Goal: Transaction & Acquisition: Download file/media

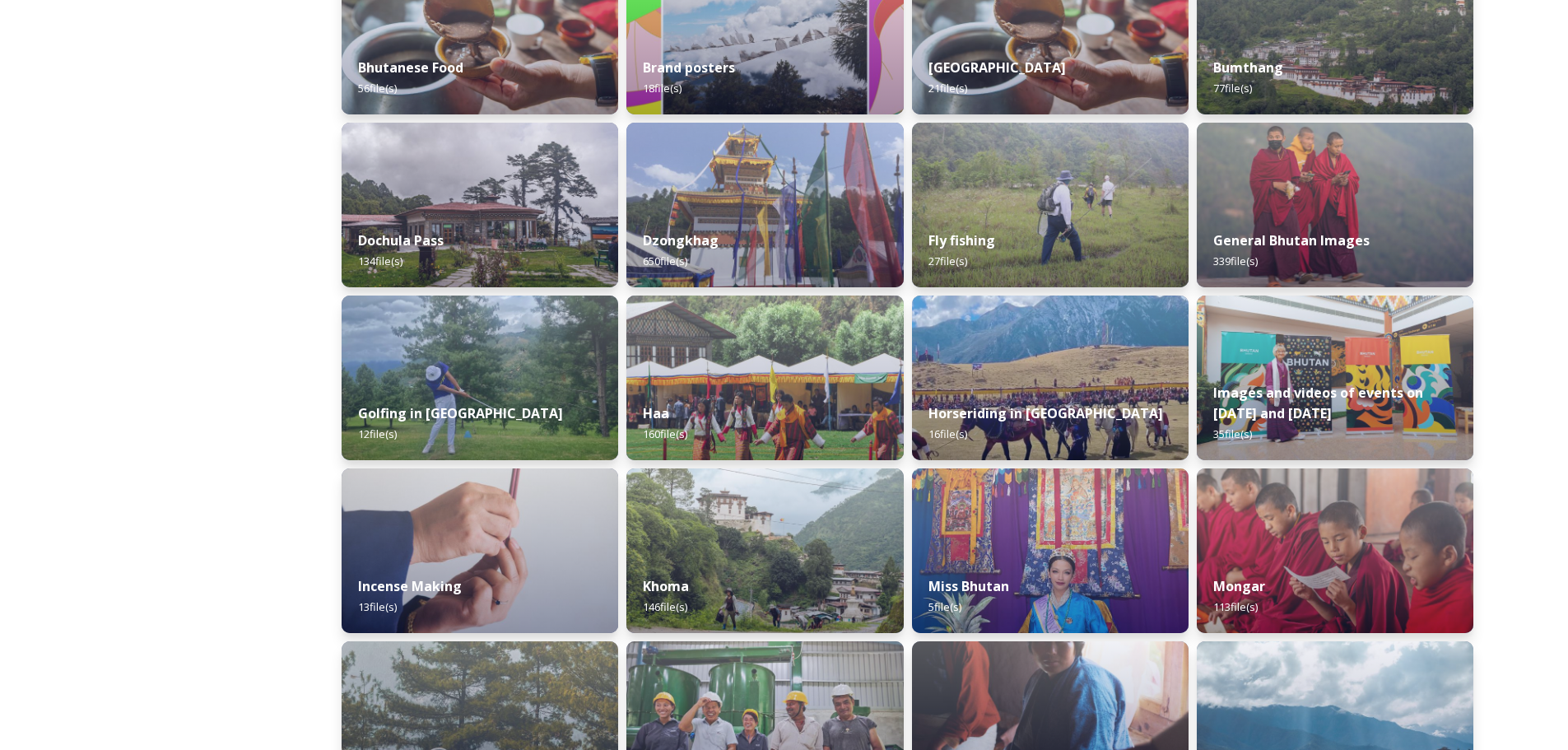
scroll to position [493, 0]
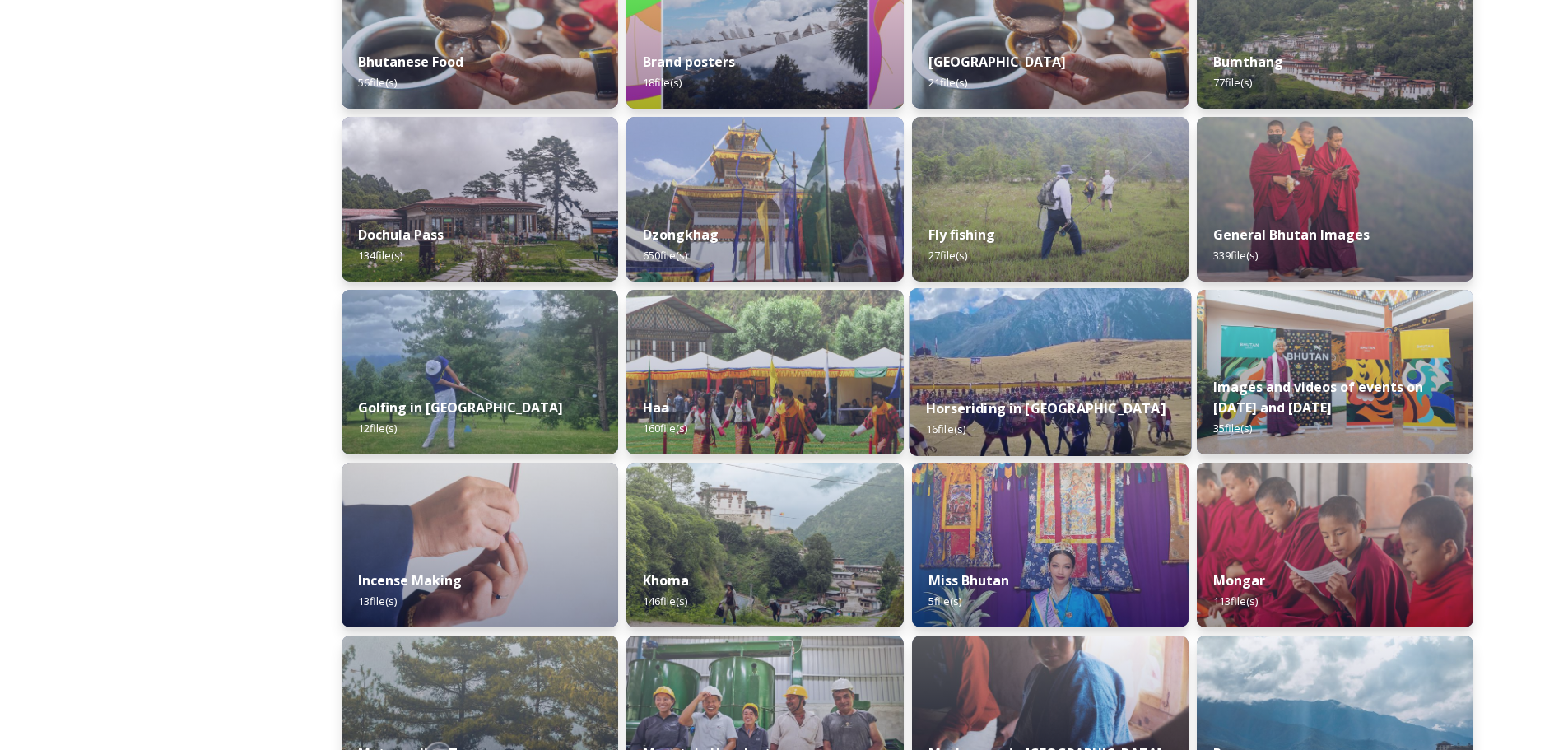
click at [1057, 371] on img at bounding box center [1050, 372] width 282 height 168
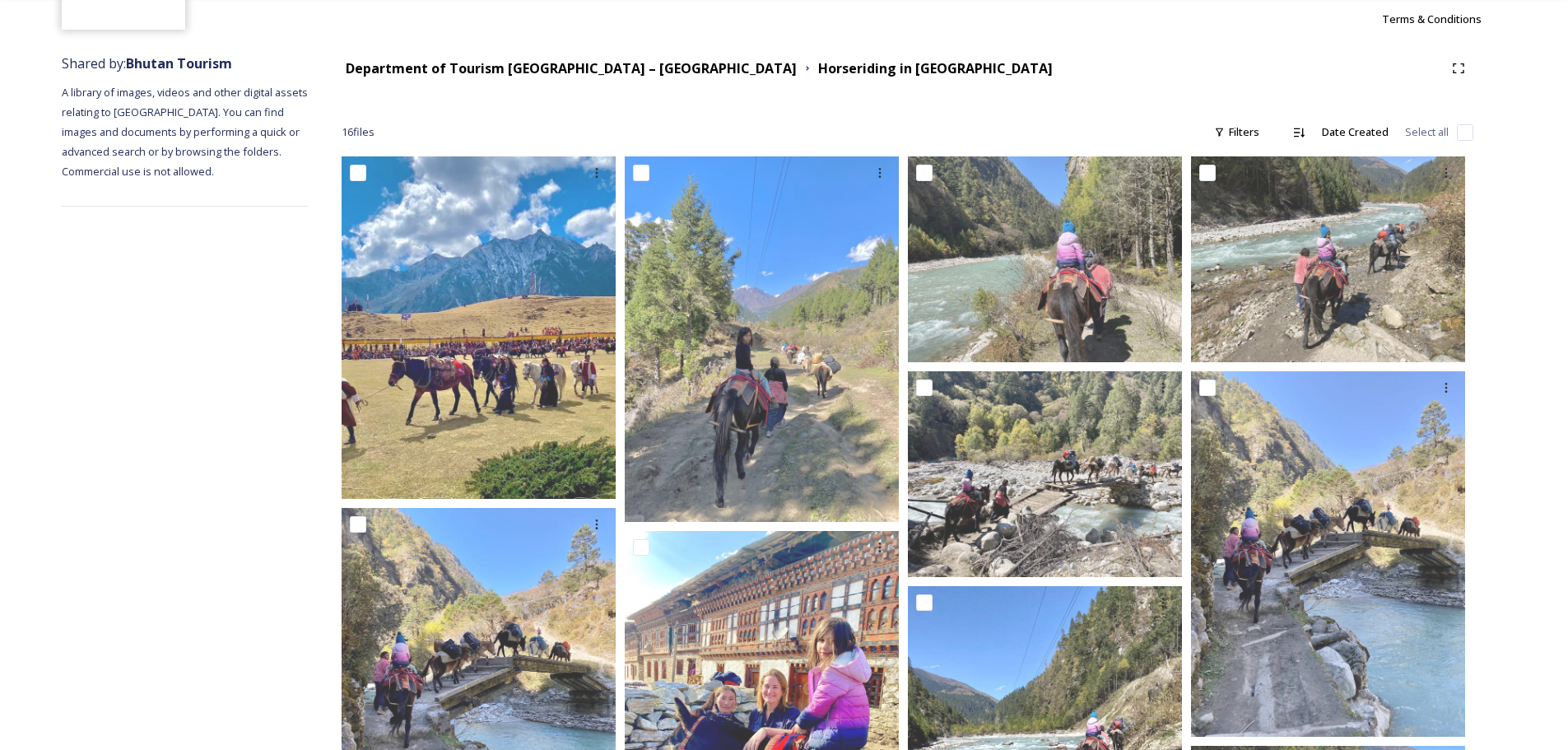
scroll to position [161, 0]
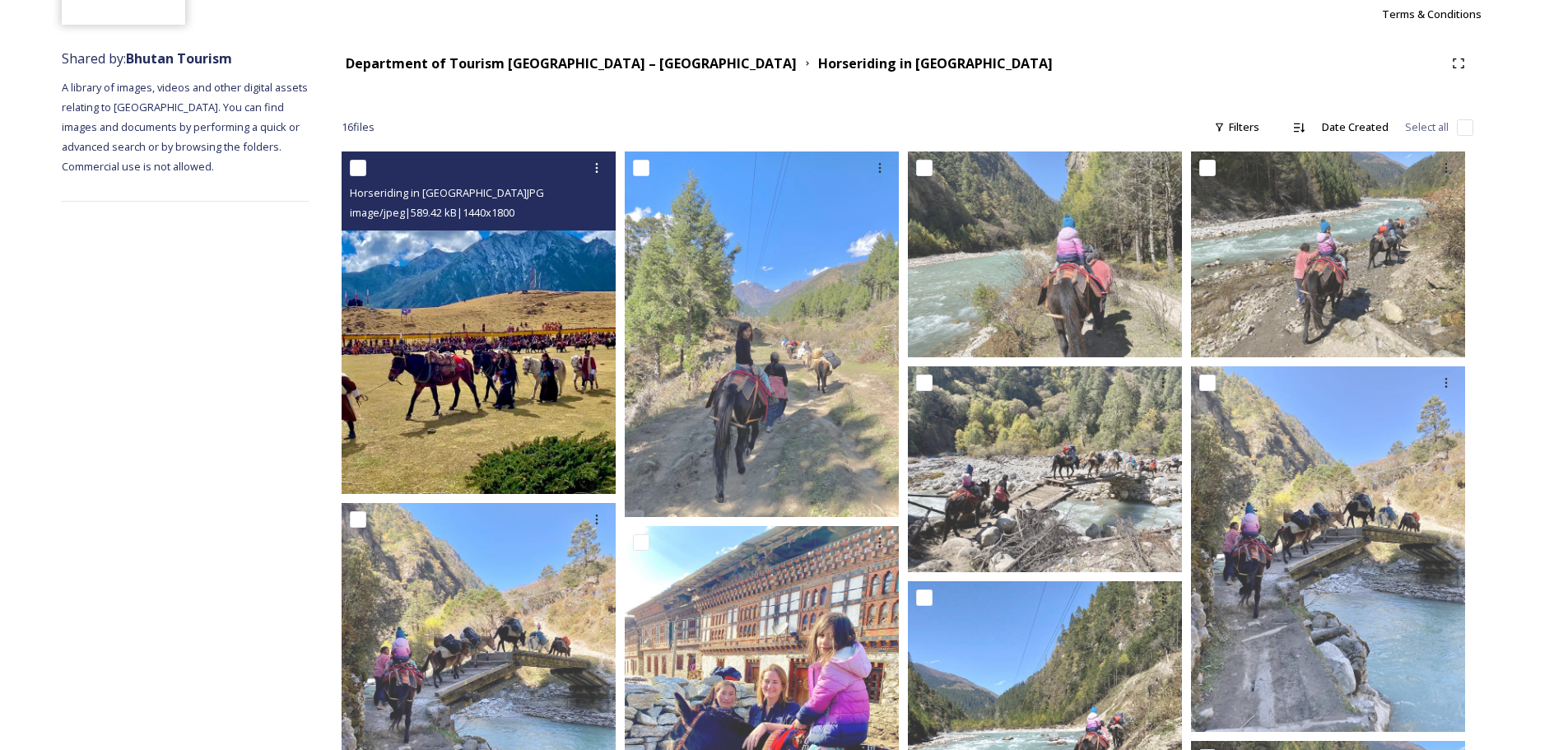
click at [432, 350] on img at bounding box center [478, 323] width 274 height 343
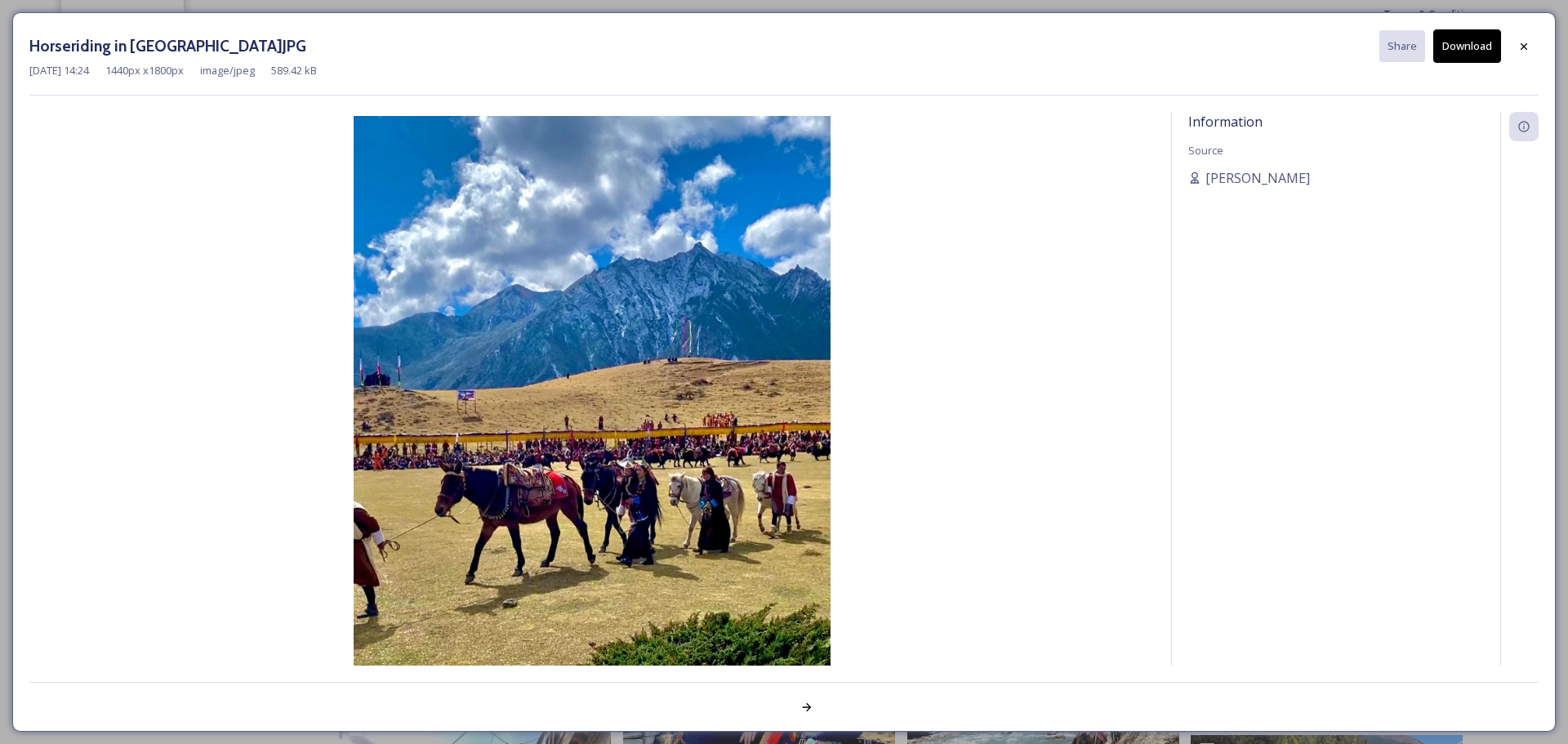
click at [1452, 53] on button "Download" at bounding box center [1467, 46] width 67 height 34
click at [1524, 38] on div at bounding box center [1524, 47] width 30 height 30
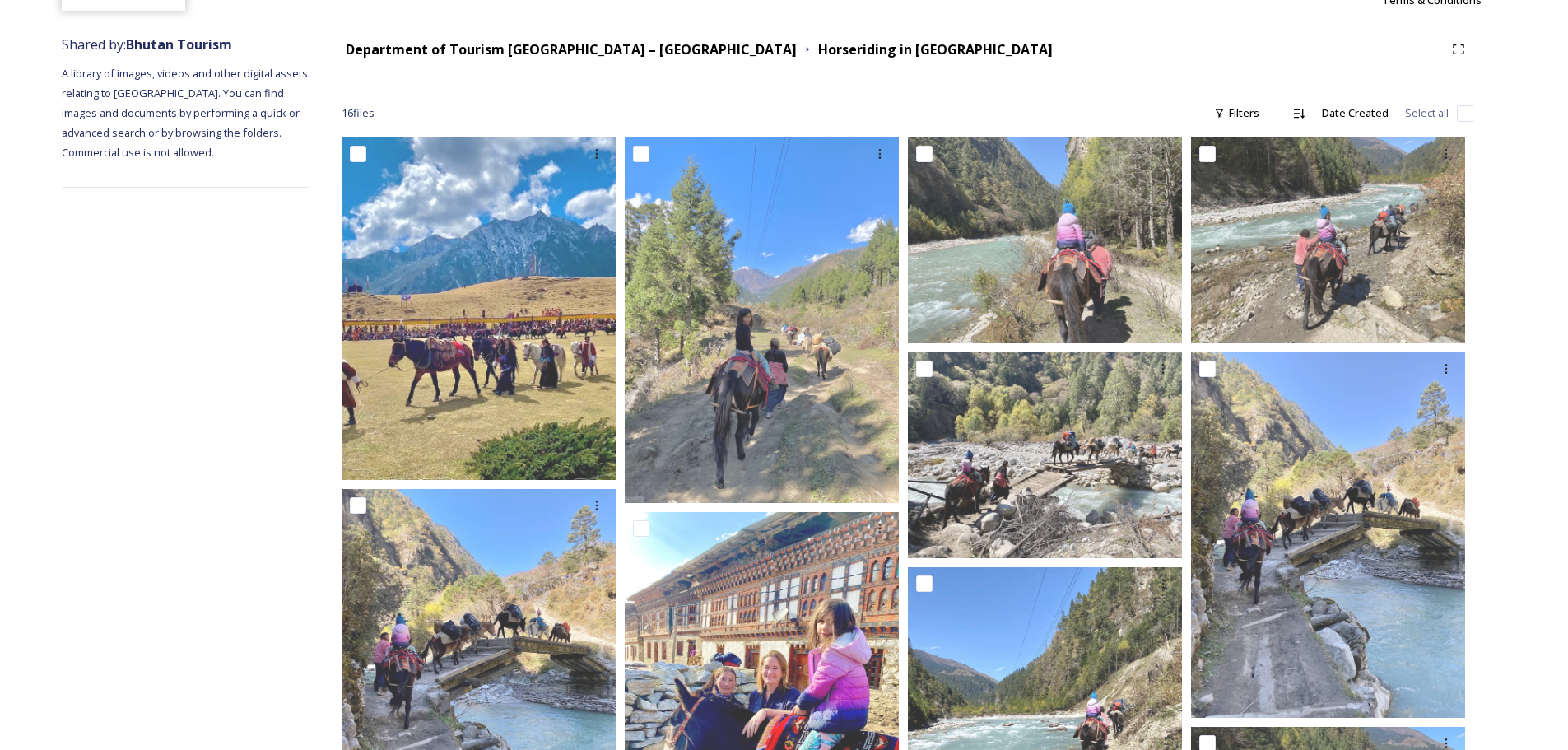
scroll to position [115, 0]
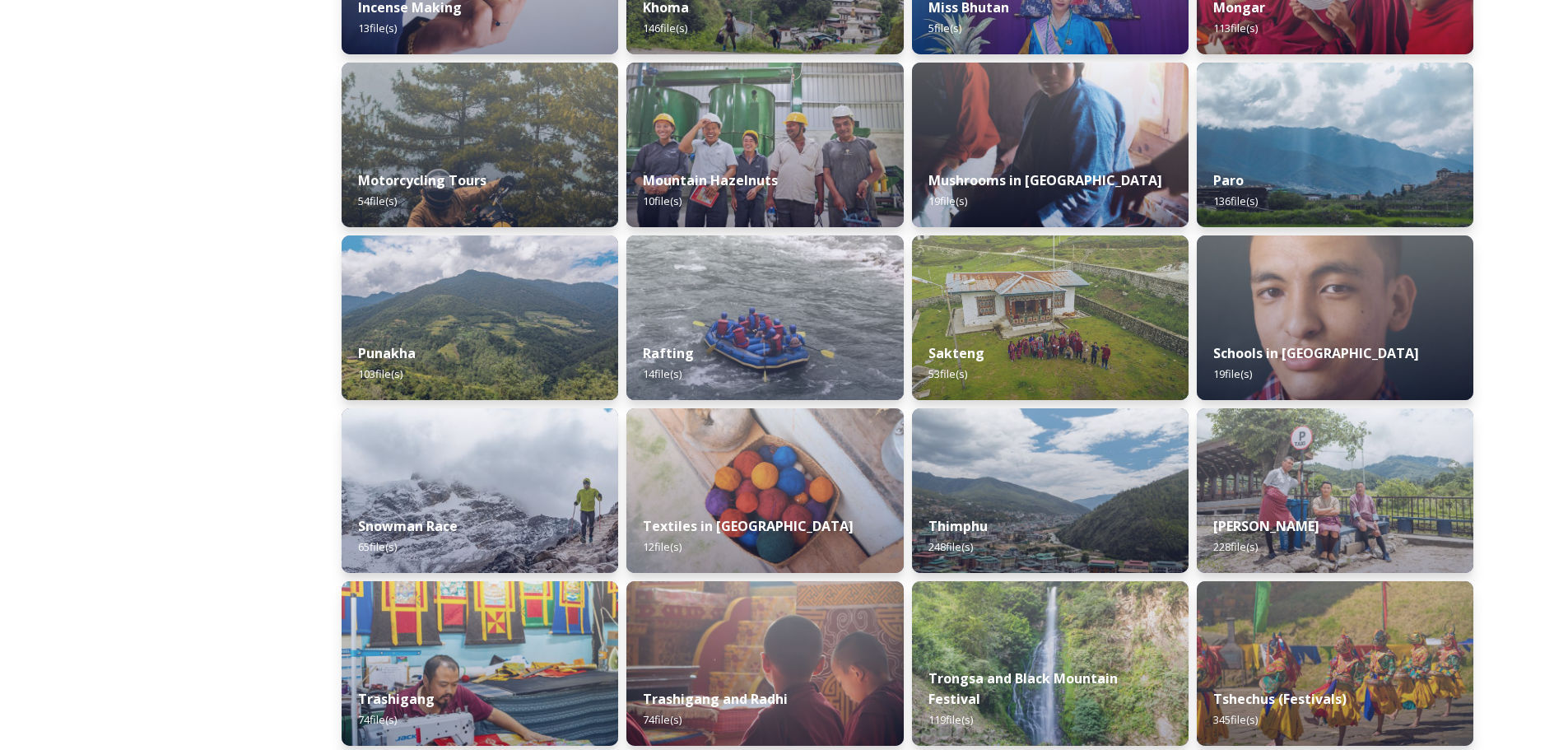
scroll to position [1069, 0]
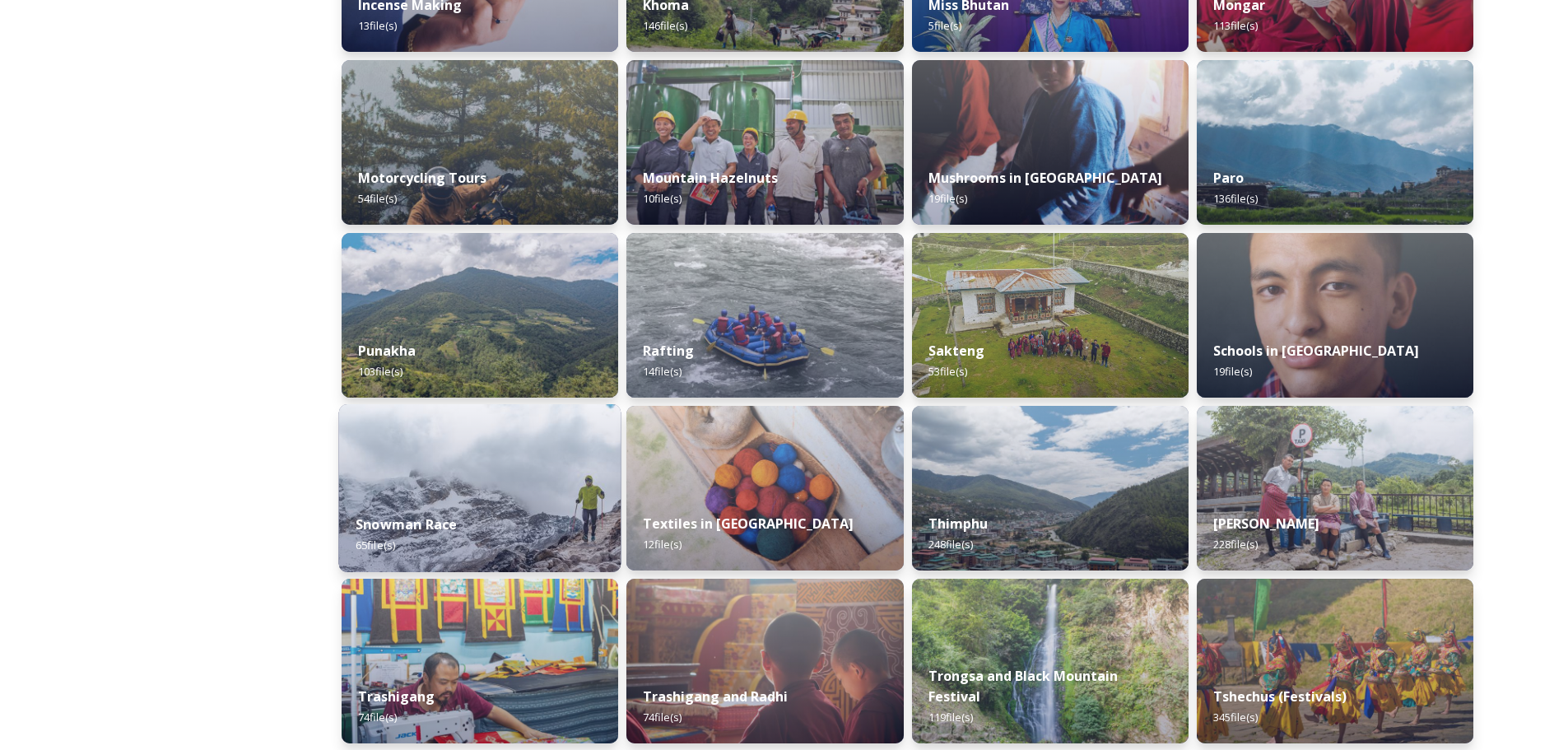
drag, startPoint x: 428, startPoint y: 523, endPoint x: 346, endPoint y: 476, distance: 94.5
click at [346, 476] on img at bounding box center [480, 488] width 282 height 168
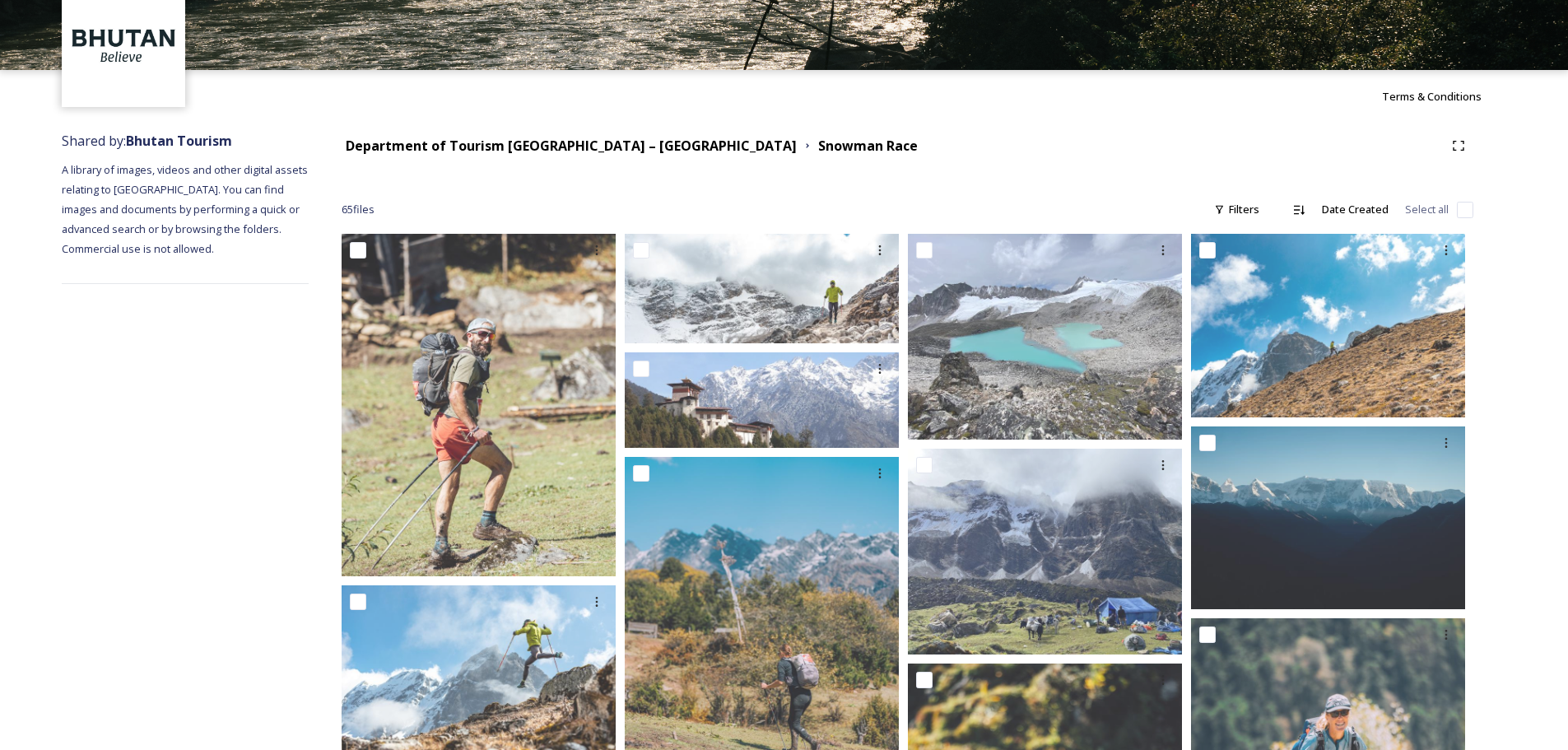
scroll to position [27, 0]
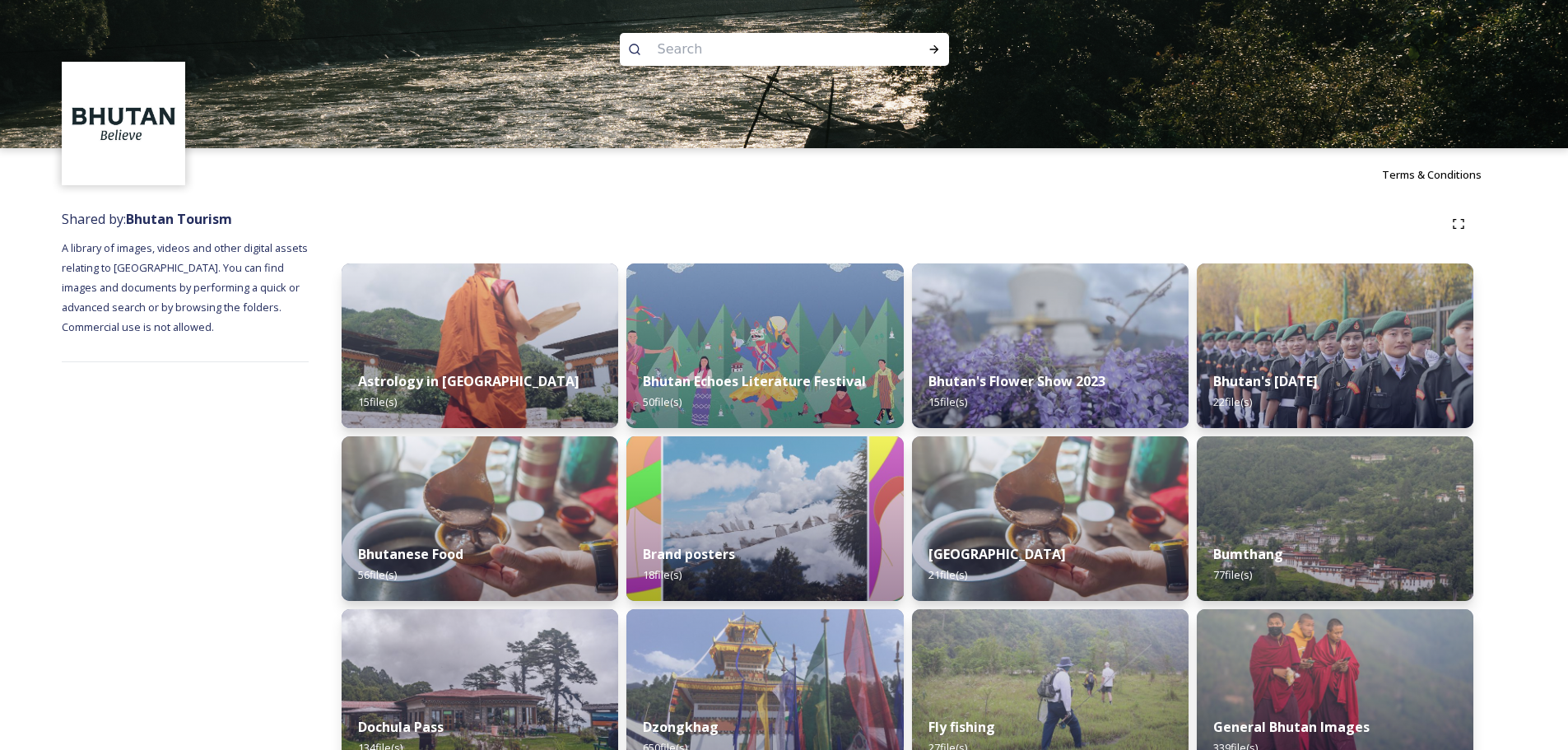
click at [732, 56] on input at bounding box center [762, 50] width 226 height 37
type input "highland festival"
click at [934, 50] on icon at bounding box center [934, 50] width 9 height 8
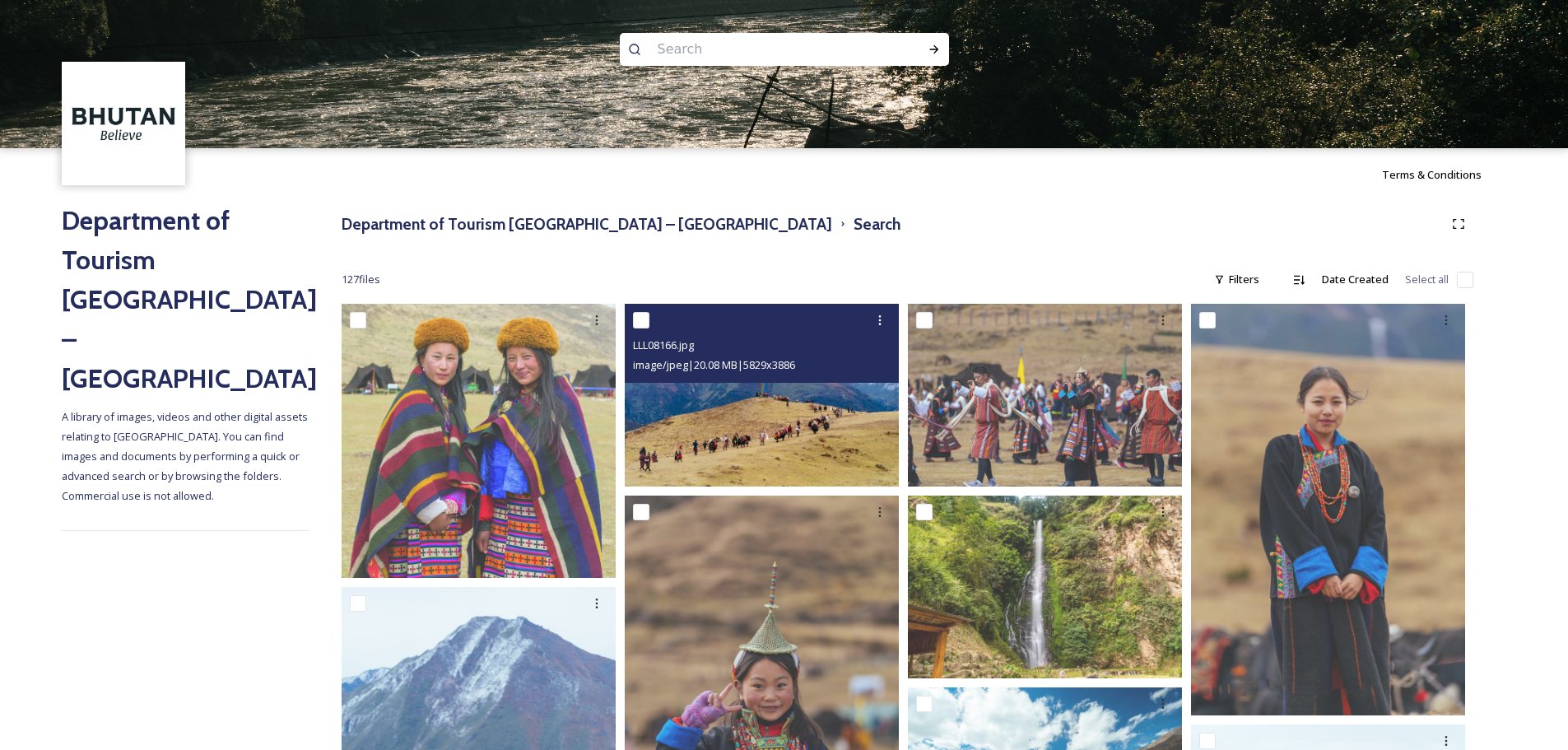
click at [751, 402] on img at bounding box center [761, 395] width 274 height 183
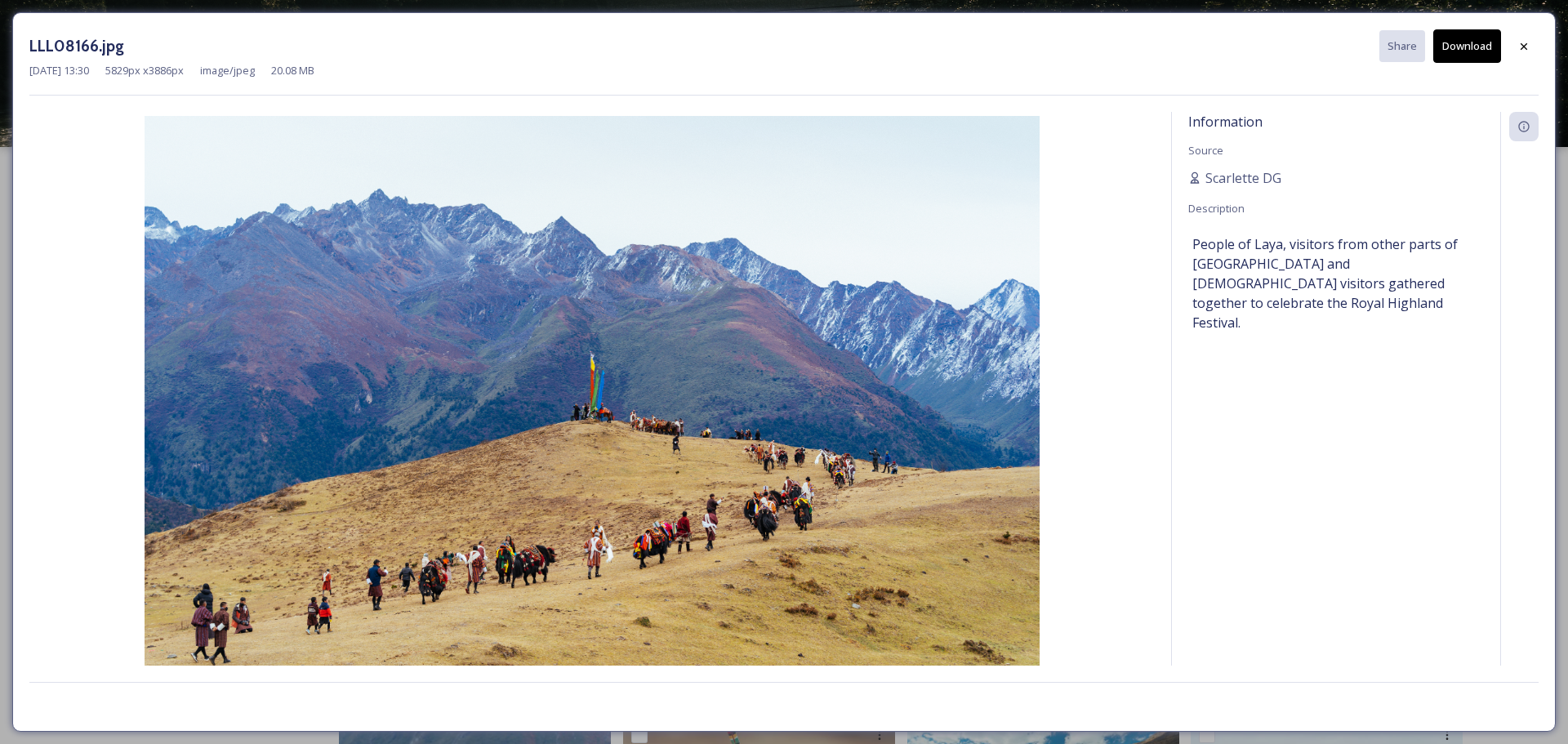
click at [1453, 49] on button "Download" at bounding box center [1467, 46] width 67 height 34
click at [1525, 45] on icon at bounding box center [1524, 46] width 7 height 7
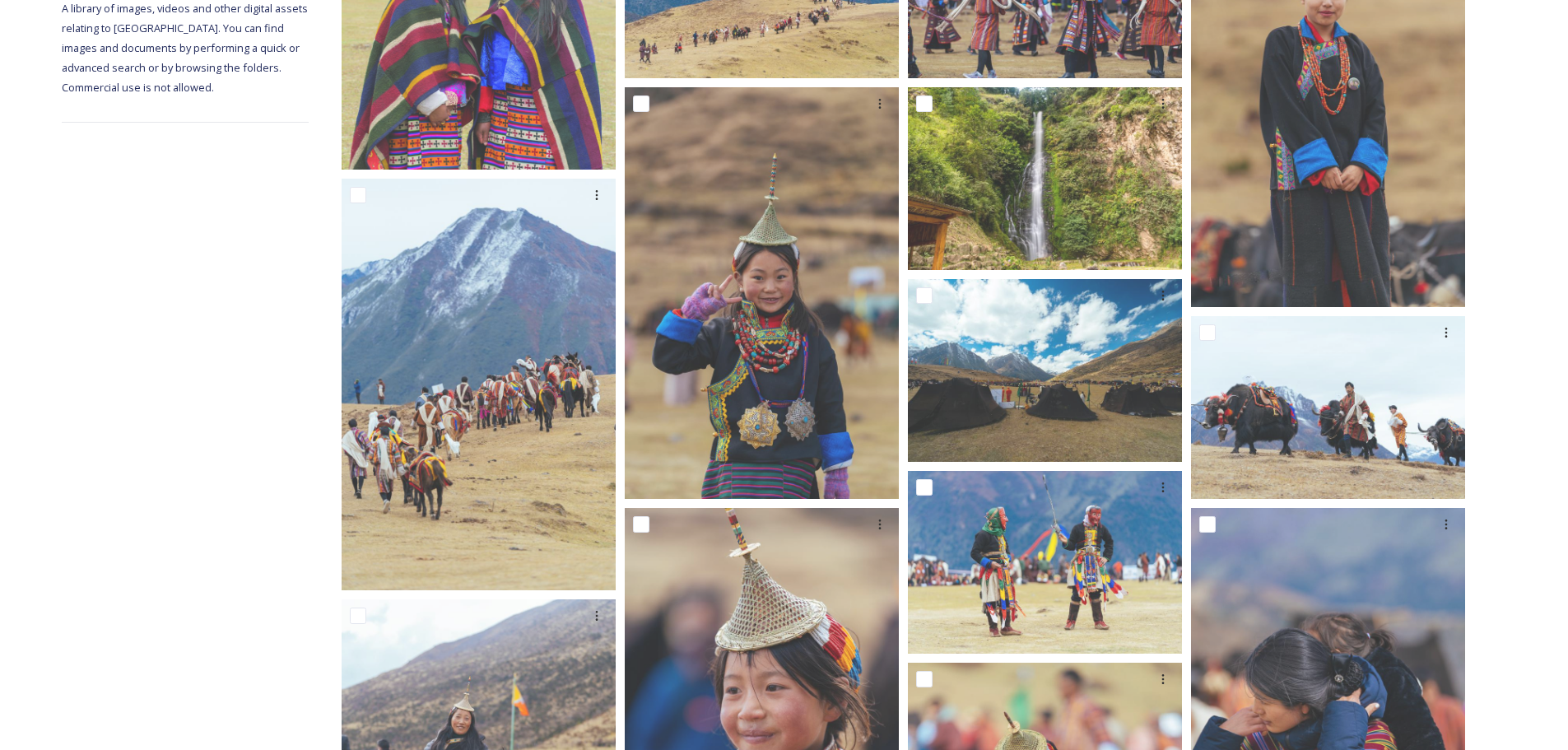
scroll to position [412, 0]
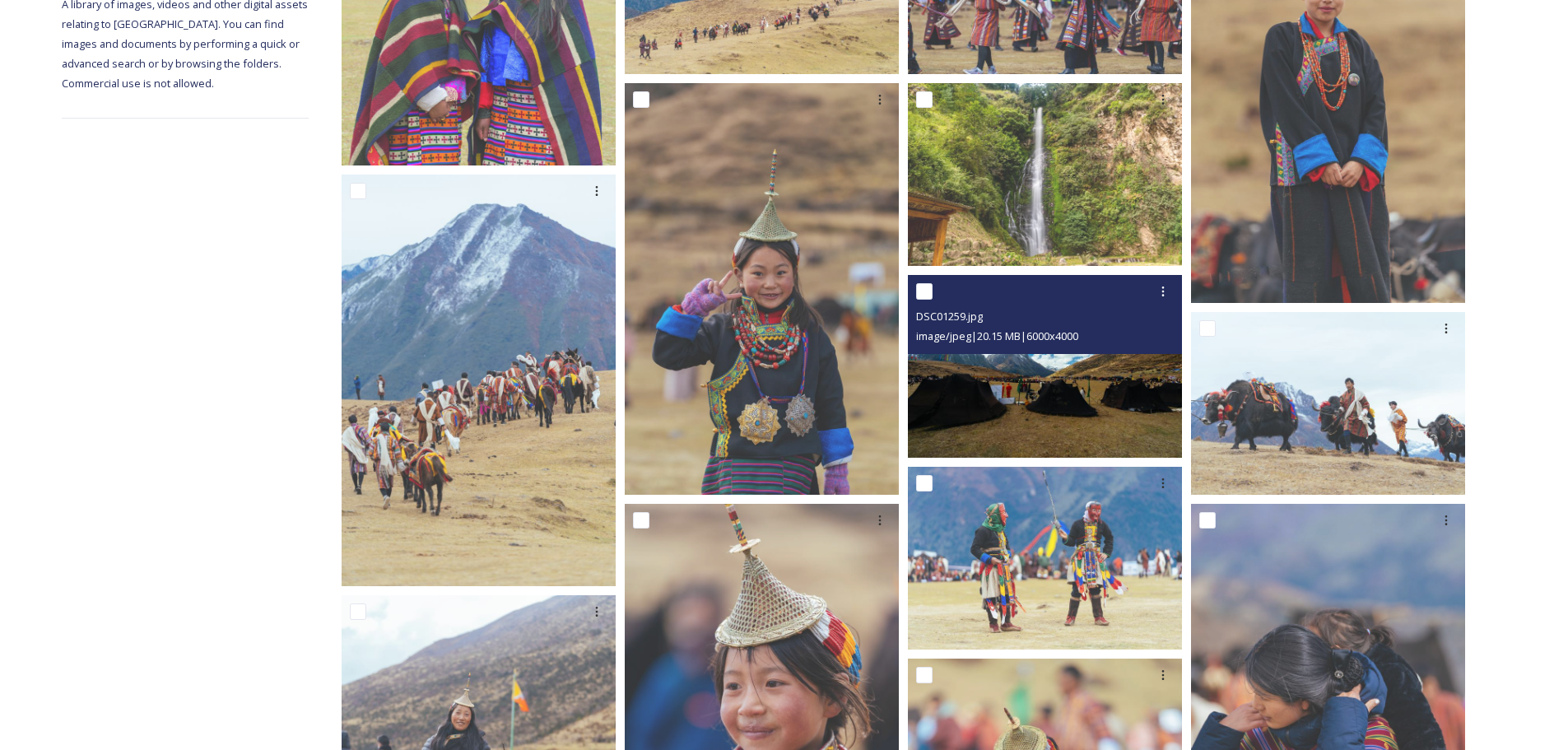
click at [1066, 397] on img at bounding box center [1045, 367] width 274 height 183
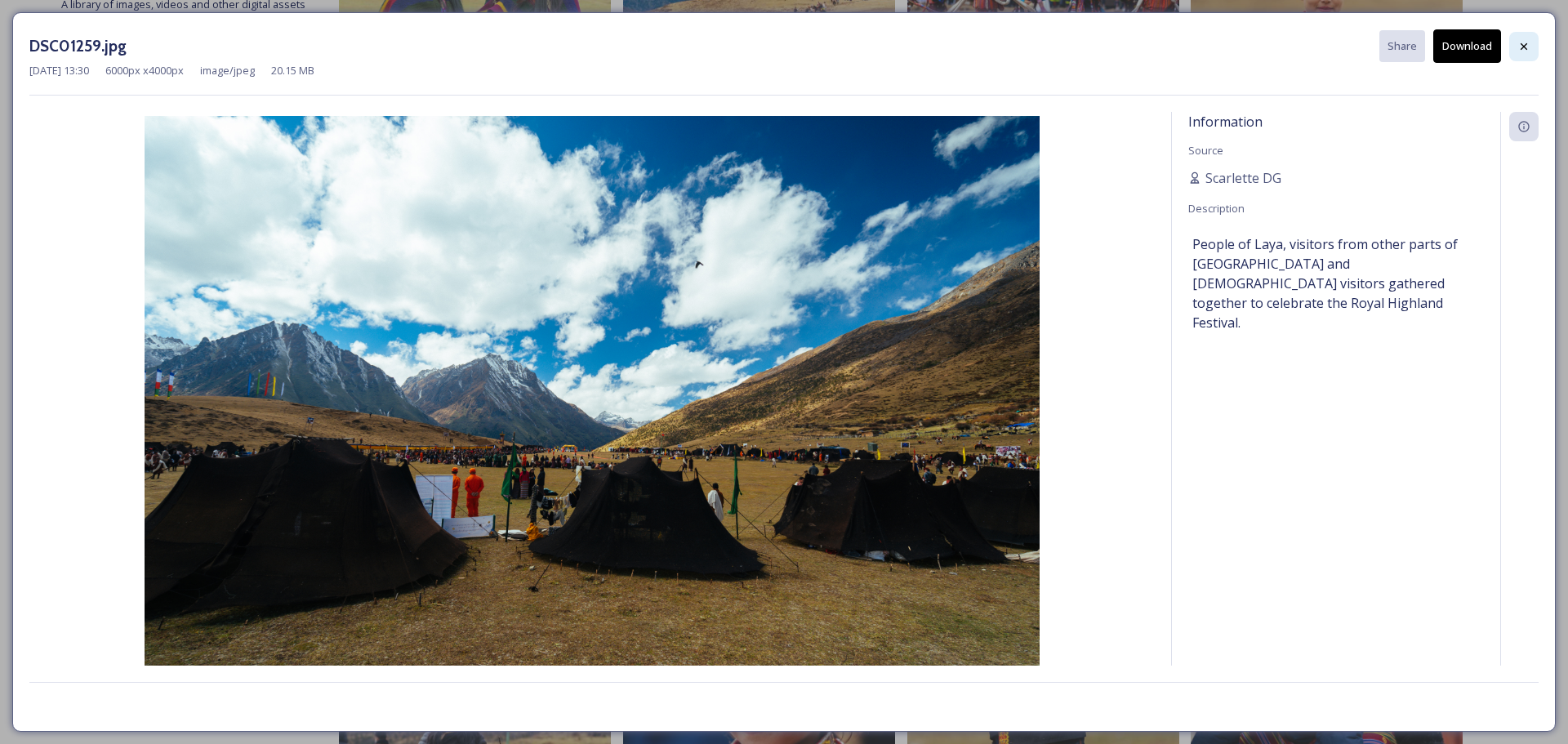
click at [1524, 49] on icon at bounding box center [1524, 47] width 13 height 13
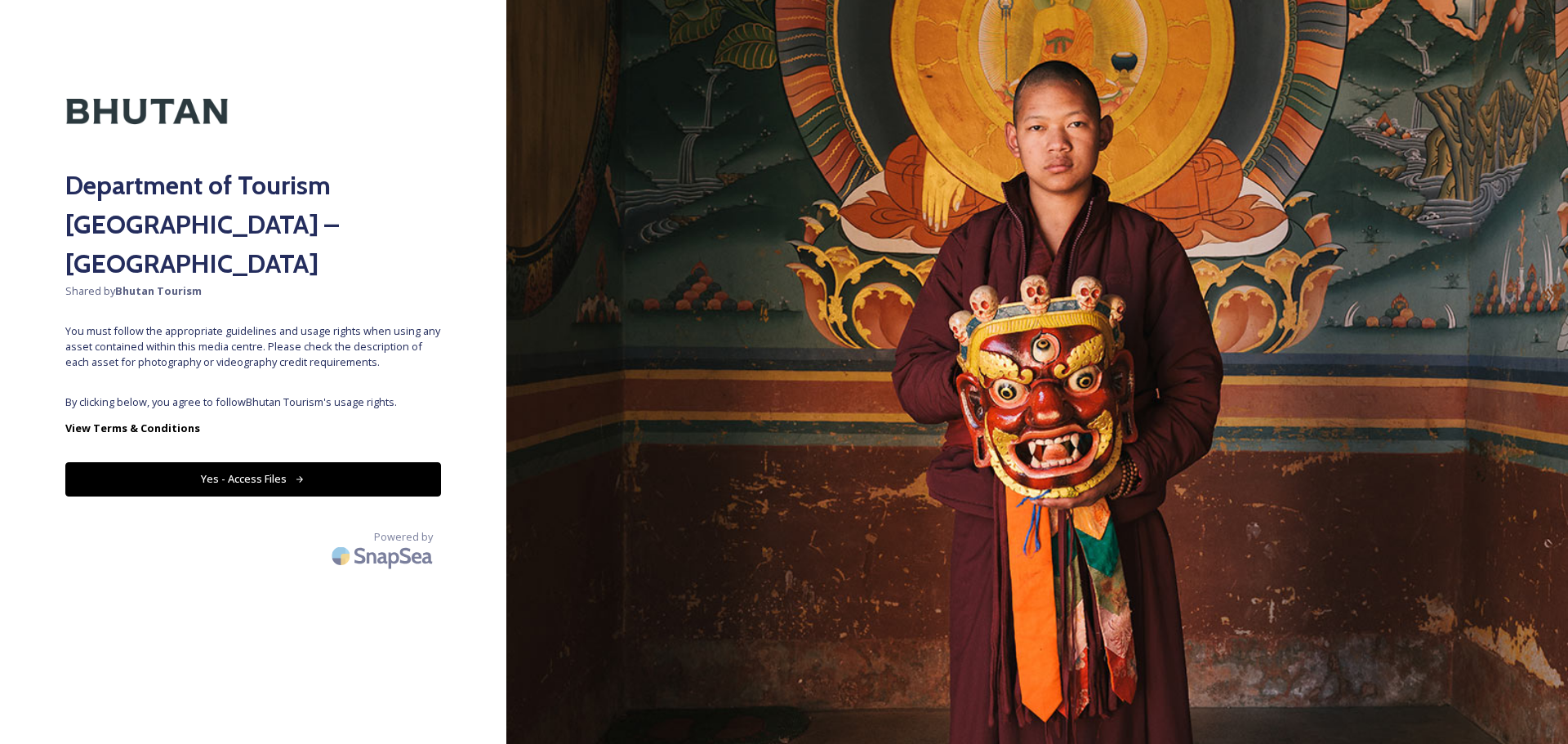
click at [218, 463] on button "Yes - Access Files" at bounding box center [253, 479] width 376 height 34
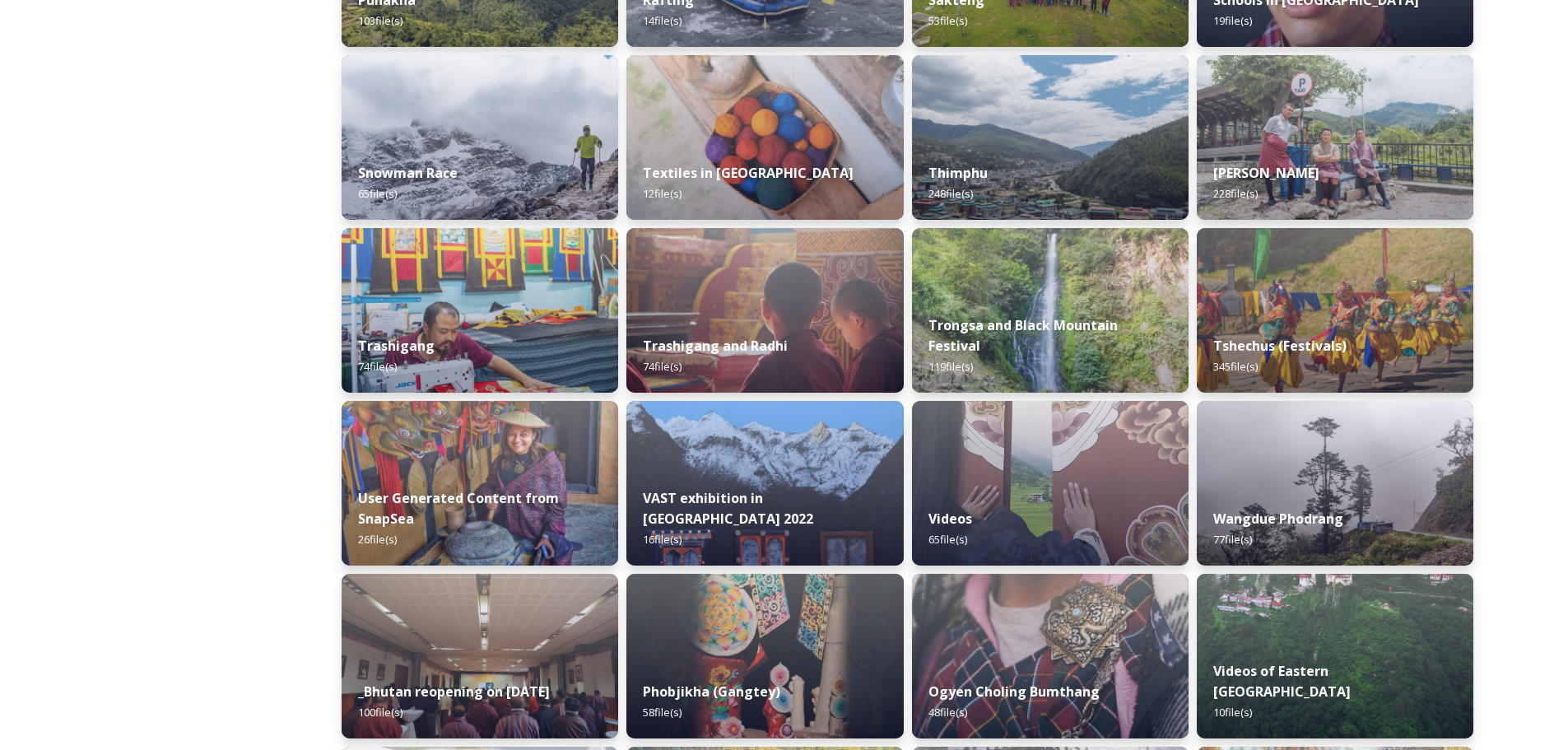
scroll to position [1386, 0]
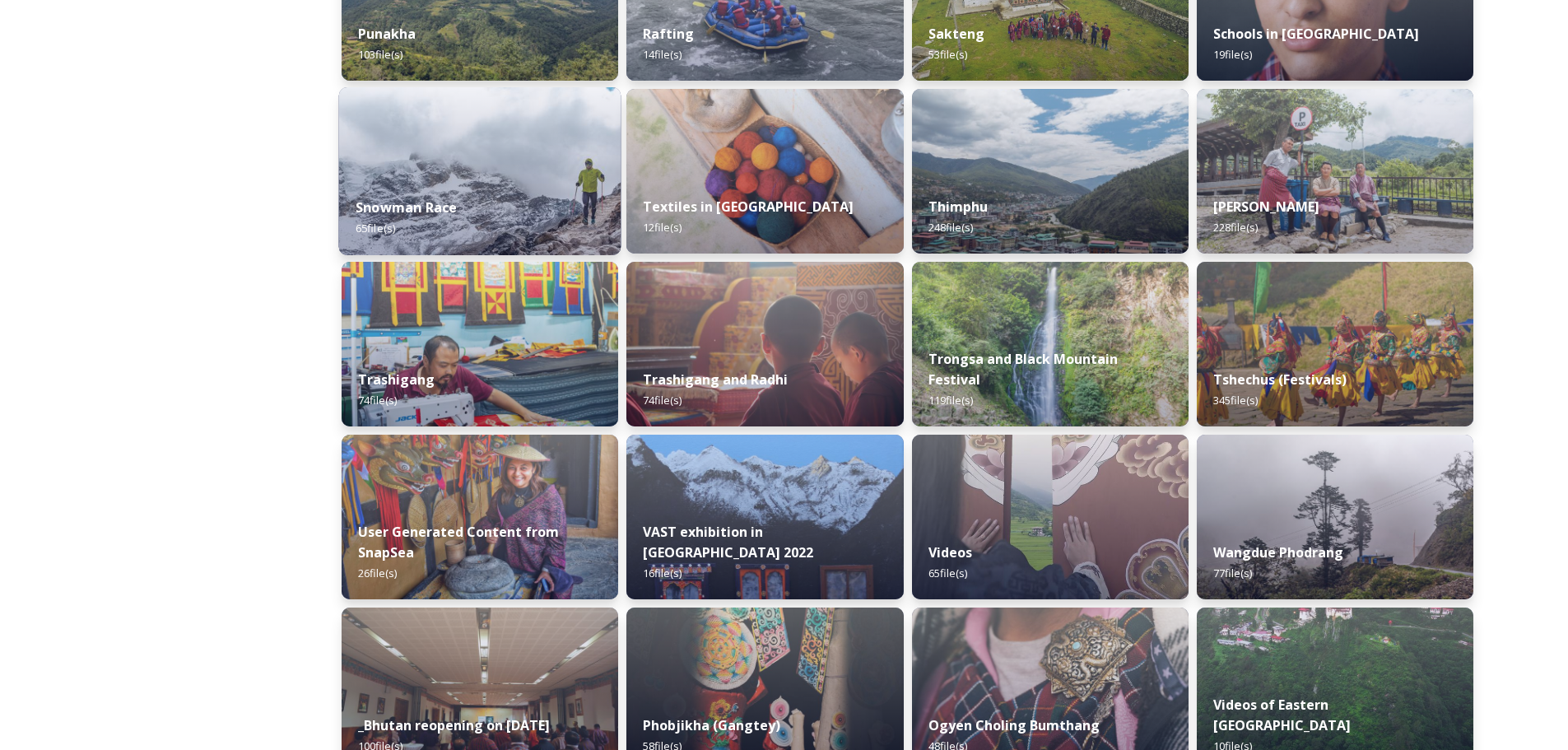
click at [488, 131] on img at bounding box center [480, 171] width 282 height 168
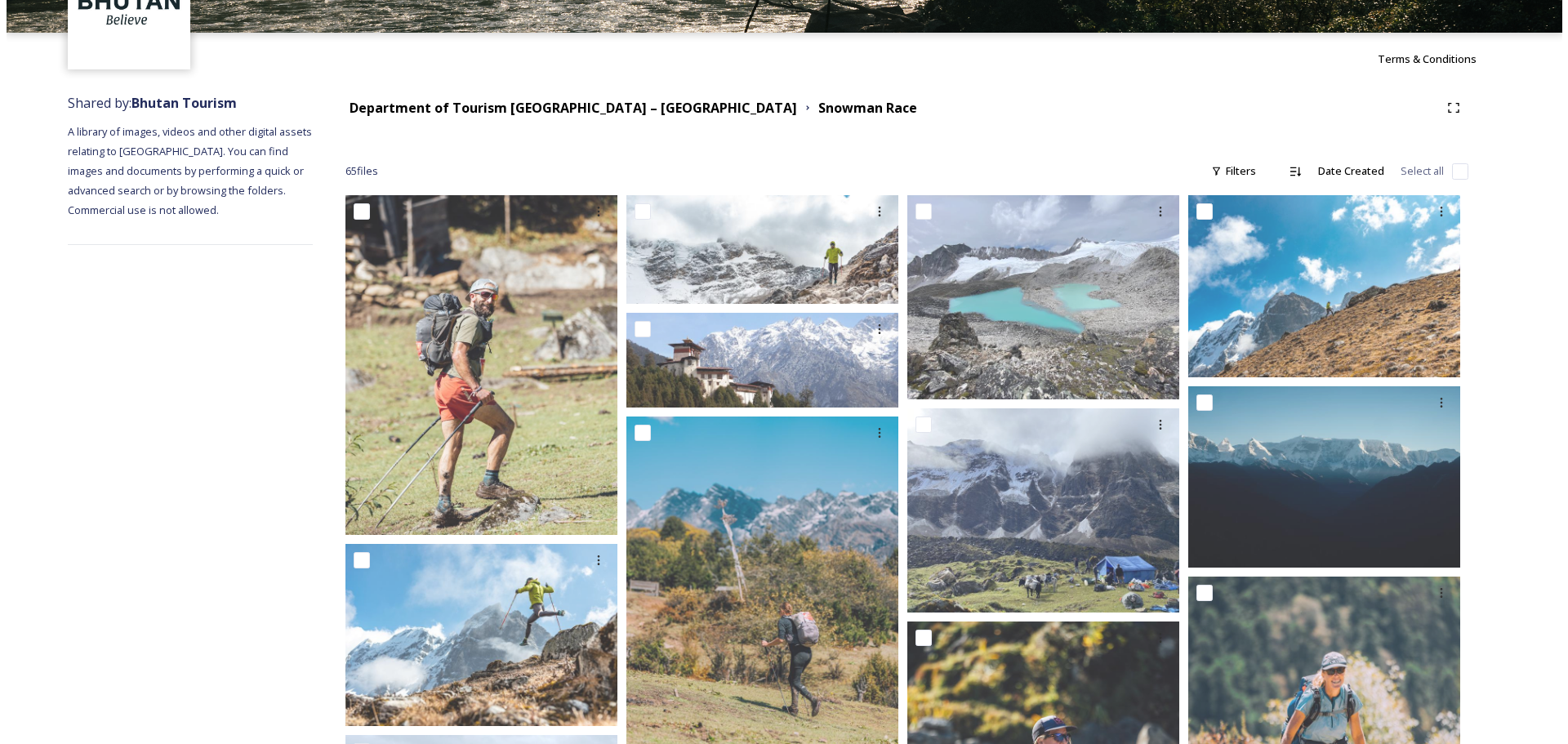
scroll to position [116, 0]
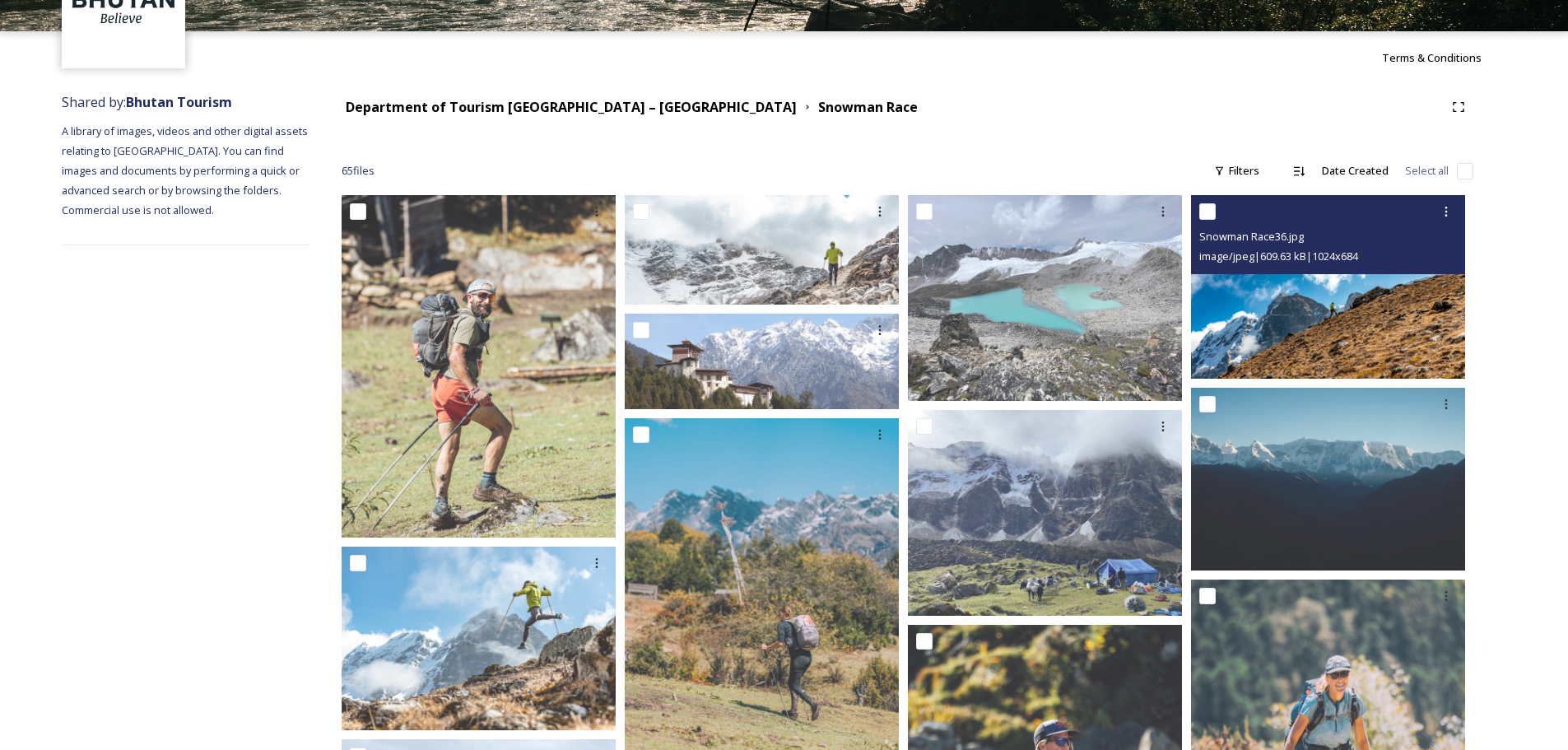
click at [1347, 277] on img at bounding box center [1328, 286] width 274 height 183
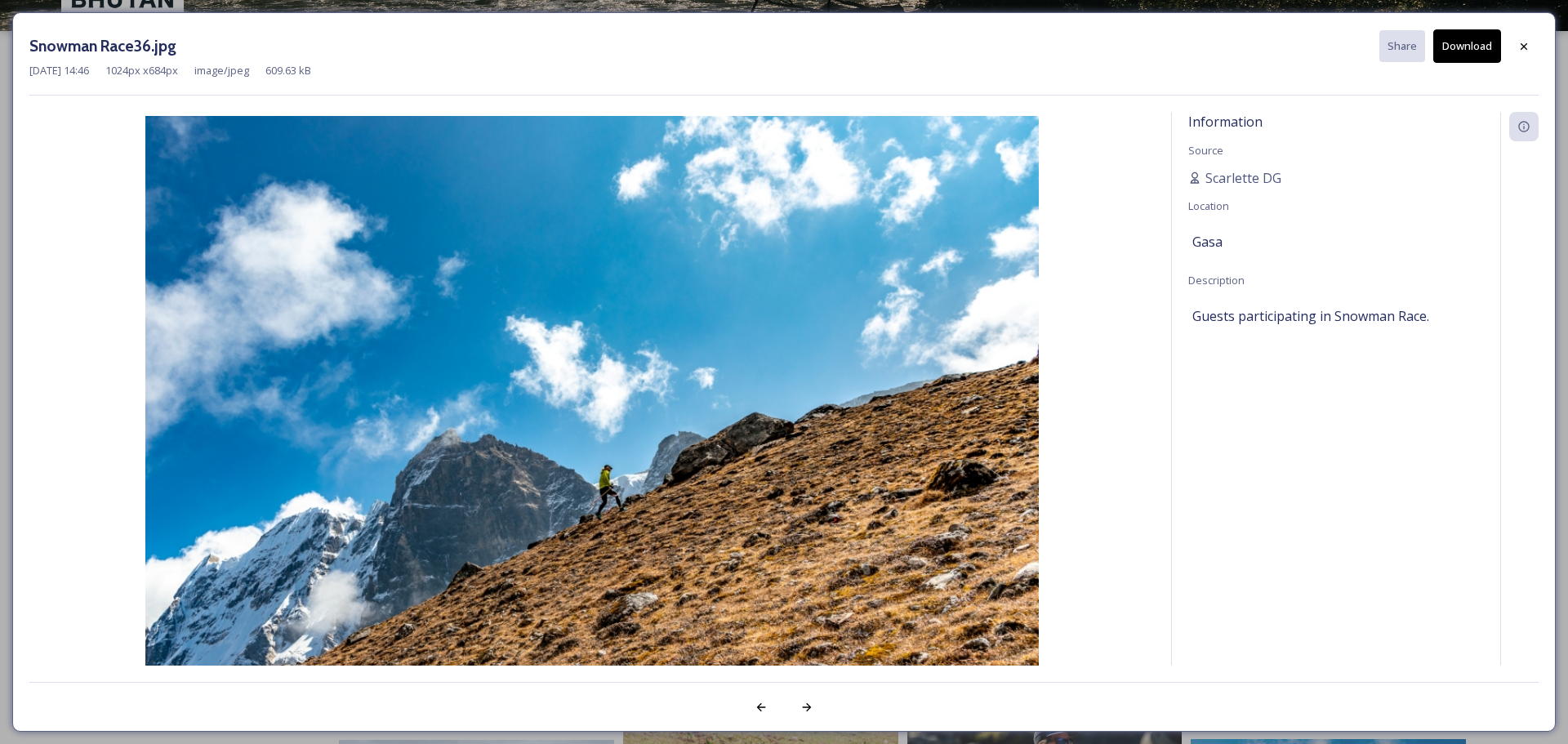
click at [1459, 54] on button "Download" at bounding box center [1467, 46] width 67 height 34
click at [1528, 41] on icon at bounding box center [1524, 47] width 13 height 13
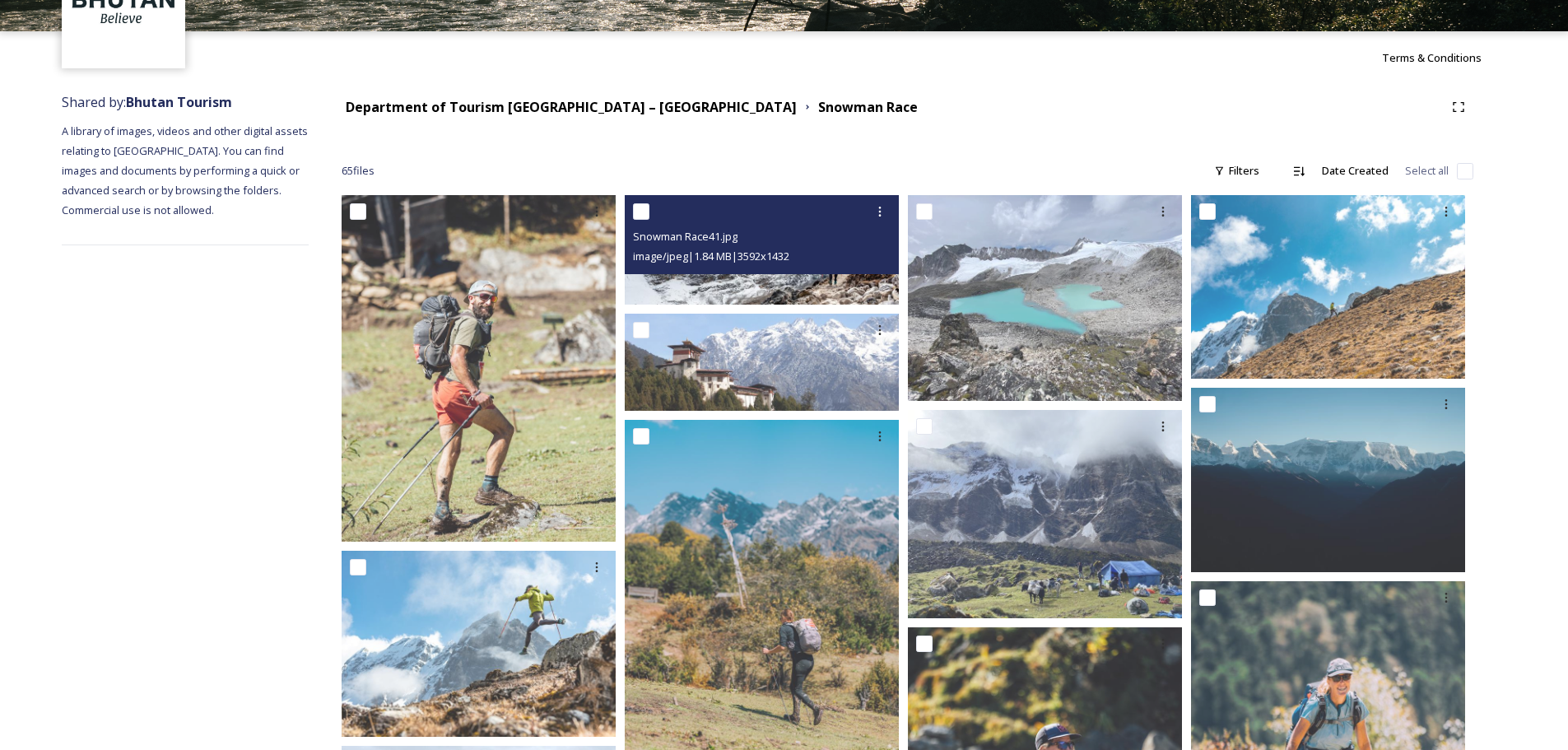
click at [798, 282] on img at bounding box center [761, 250] width 274 height 110
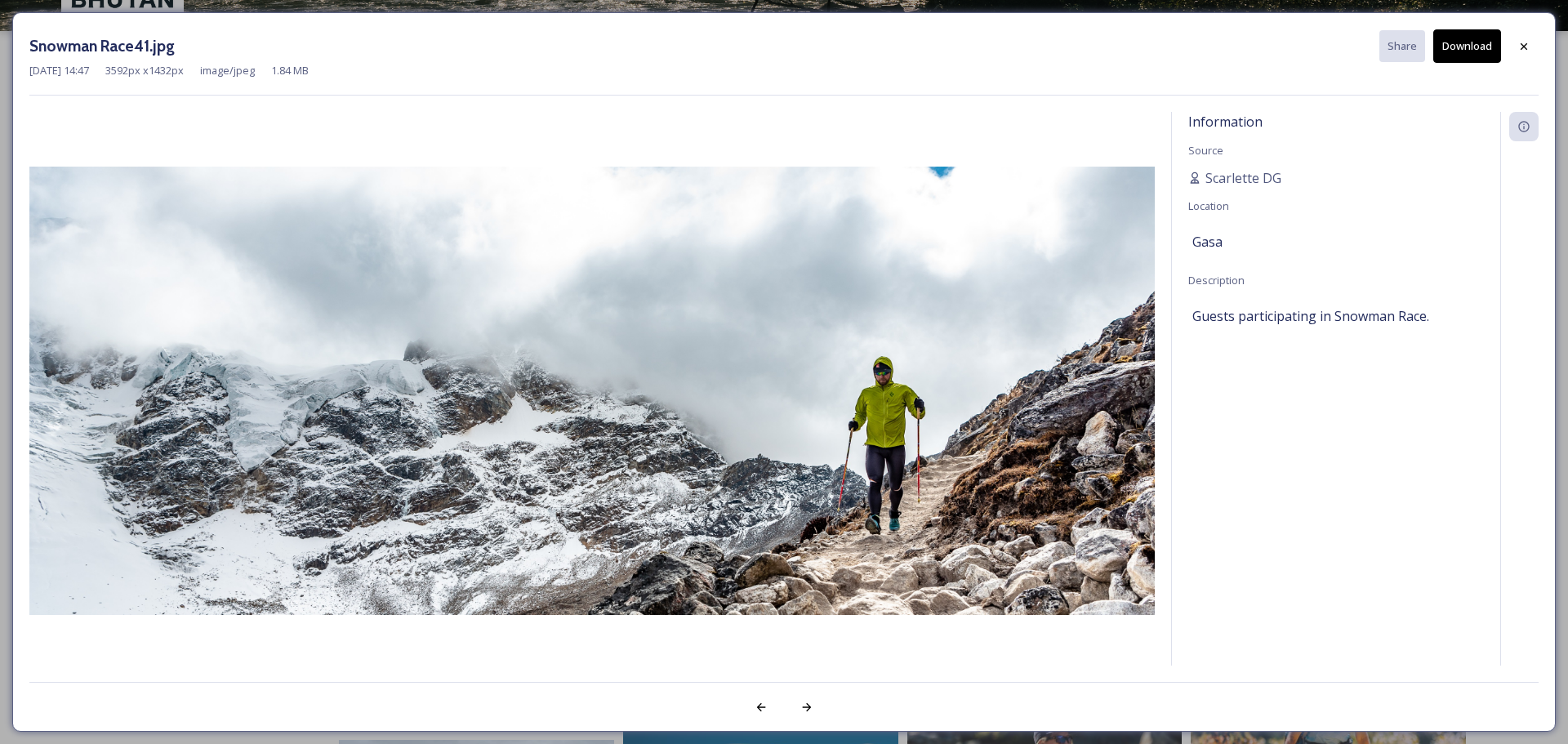
click at [1461, 48] on button "Download" at bounding box center [1467, 46] width 67 height 34
